Goal: Check status: Check status

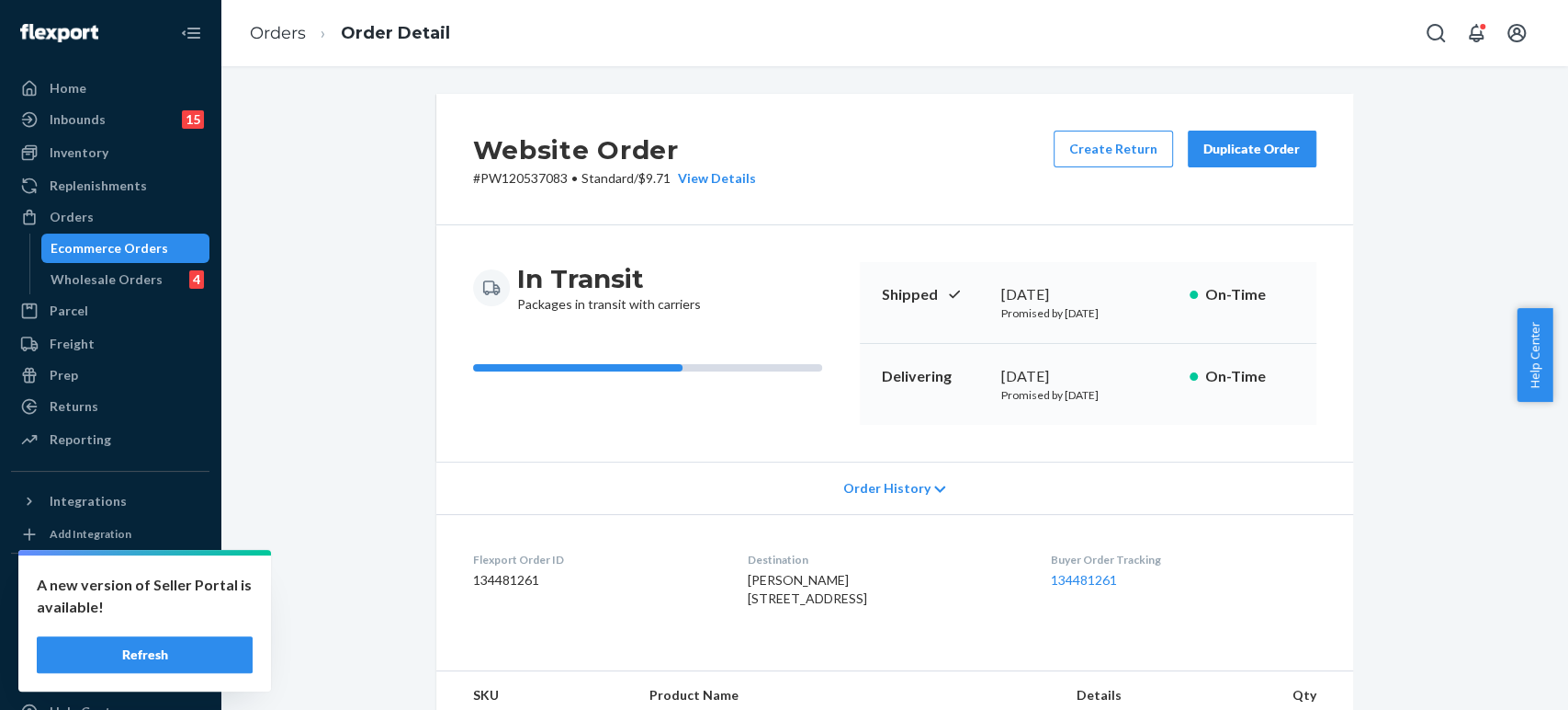
drag, startPoint x: 0, startPoint y: 0, endPoint x: 296, endPoint y: 18, distance: 296.5
click at [261, 51] on ol "Orders Order Detail" at bounding box center [350, 33] width 229 height 55
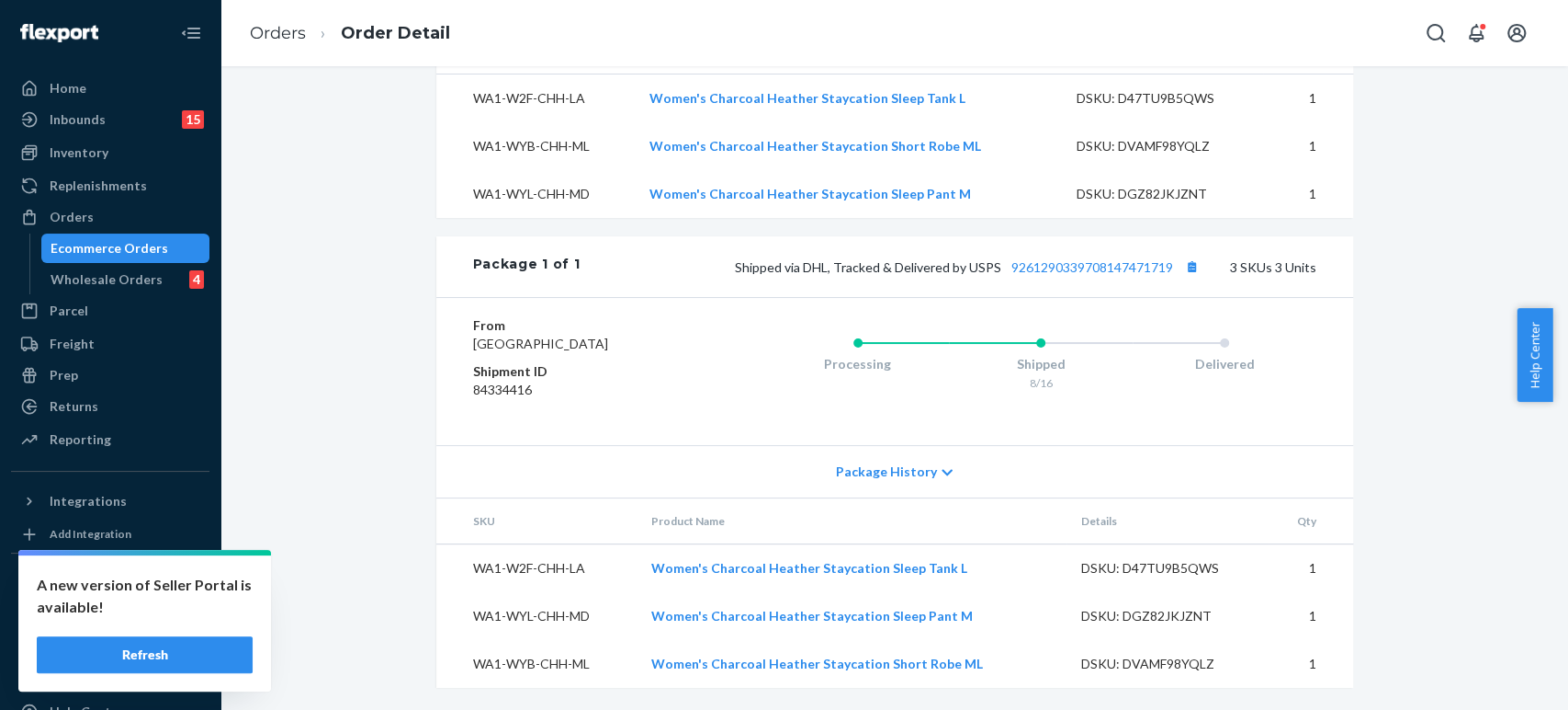
click at [297, 18] on ol "Orders Order Detail" at bounding box center [350, 33] width 229 height 55
click at [290, 32] on link "Orders" at bounding box center [278, 33] width 56 height 20
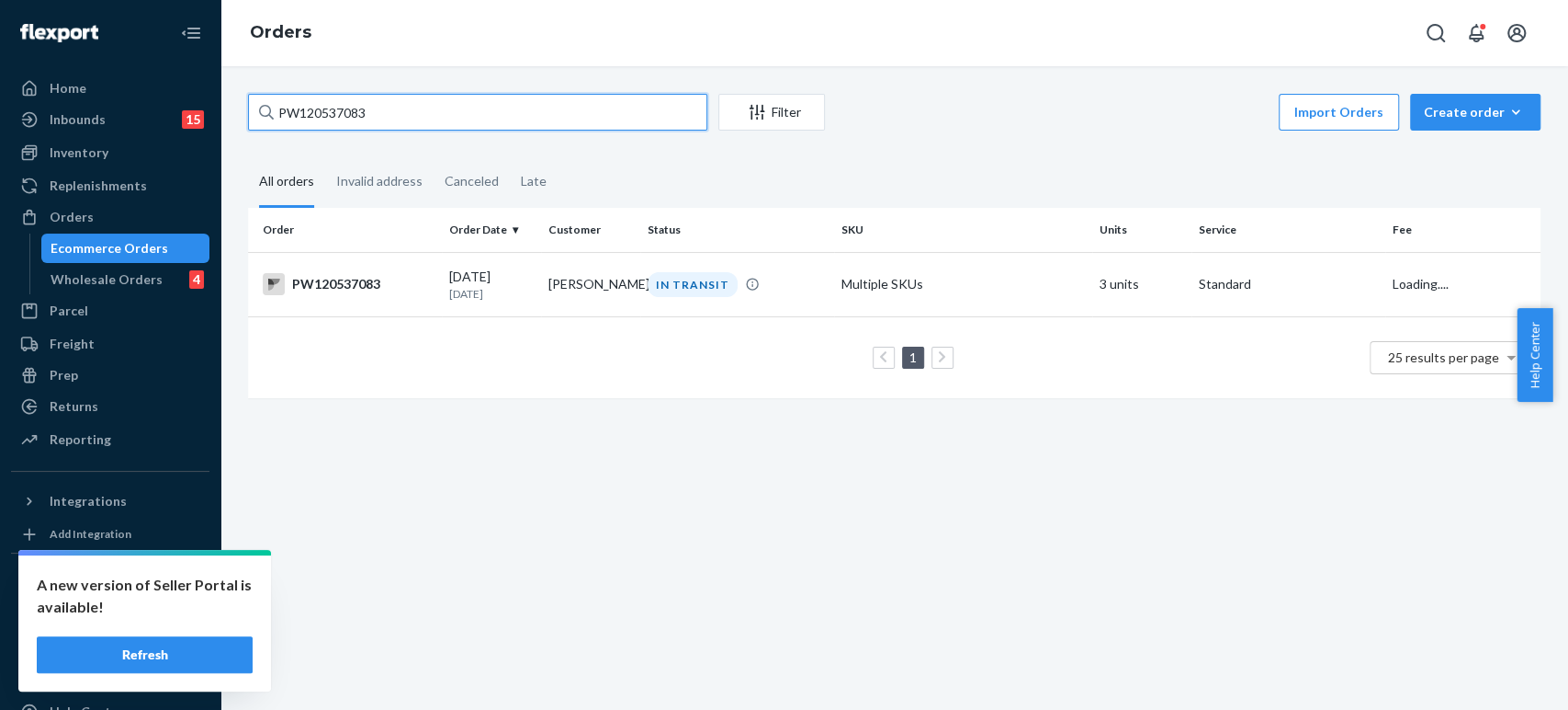
click at [396, 109] on input "PW120537083" at bounding box center [477, 112] width 460 height 37
paste input "58341"
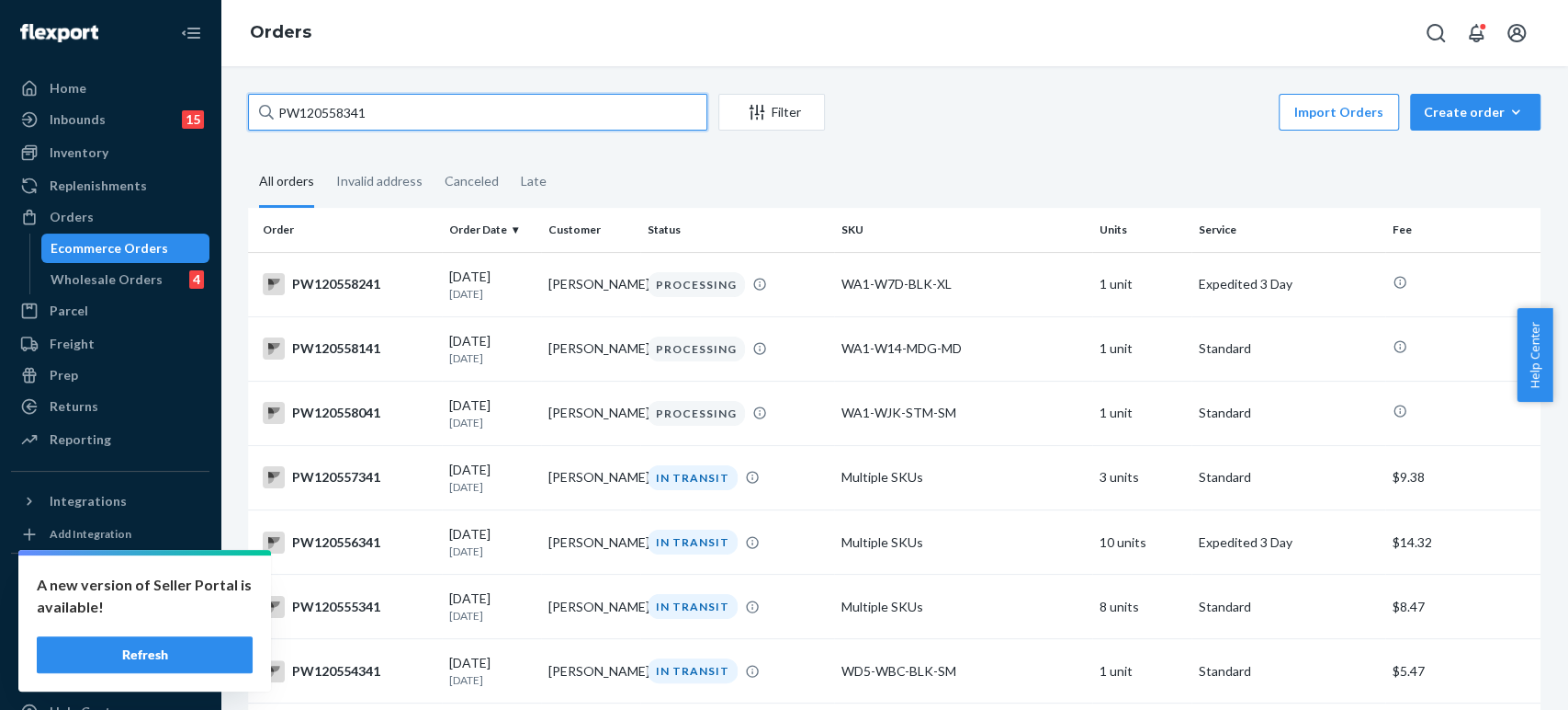
click at [384, 113] on input "PW120558341" at bounding box center [477, 112] width 460 height 37
paste input "19088"
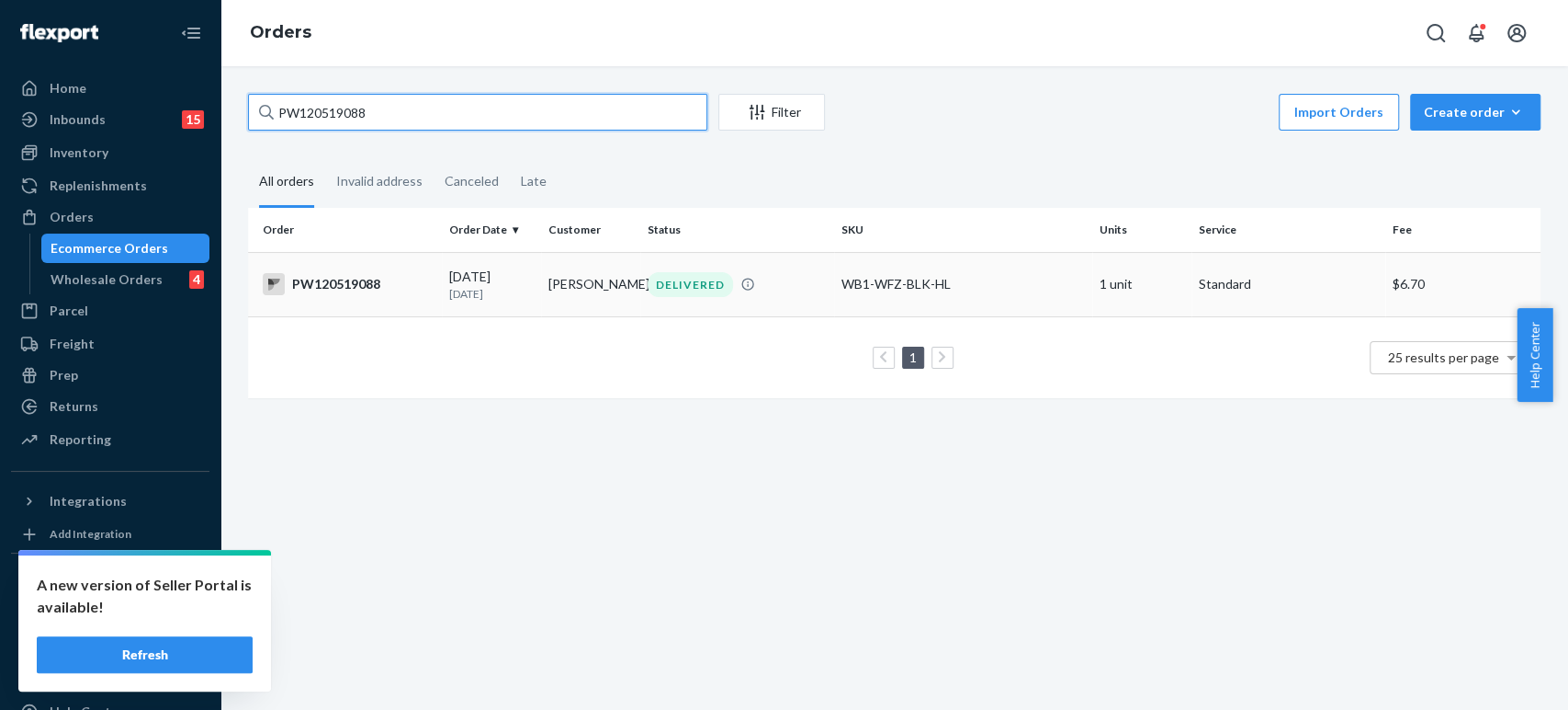
type input "PW120519088"
click at [567, 286] on td "[PERSON_NAME]" at bounding box center [590, 284] width 99 height 65
